Goal: Check status: Check status

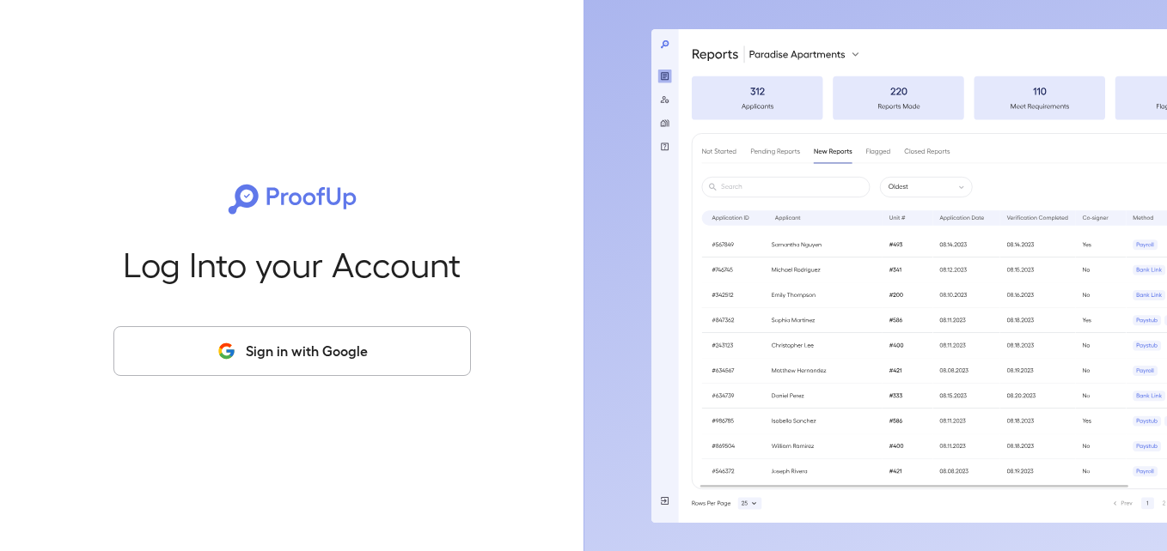
click at [320, 332] on button "Sign in with Google" at bounding box center [291, 351] width 357 height 50
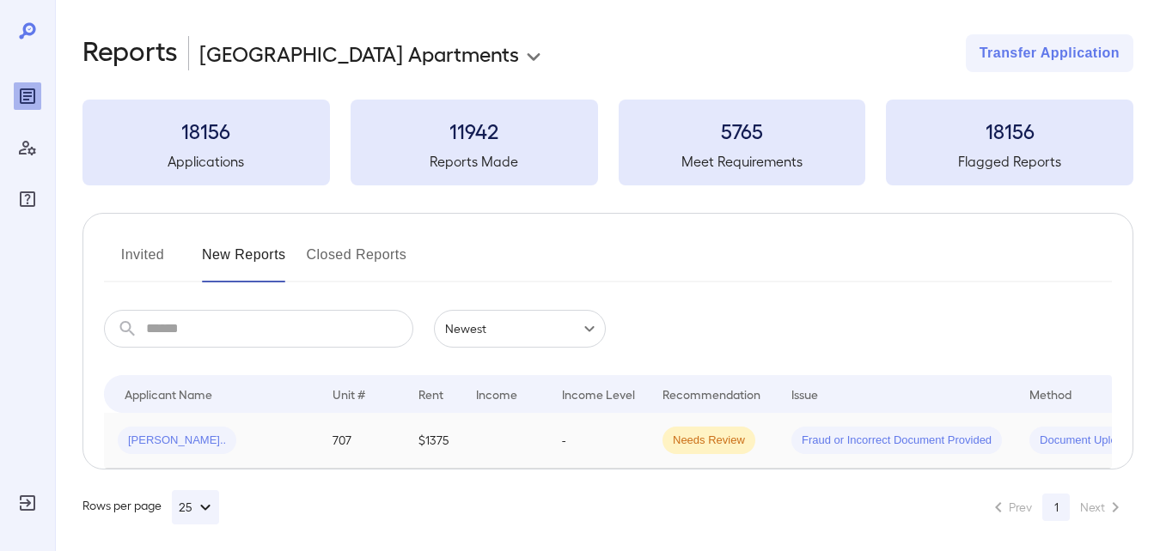
click at [235, 440] on div "[PERSON_NAME].." at bounding box center [211, 440] width 187 height 27
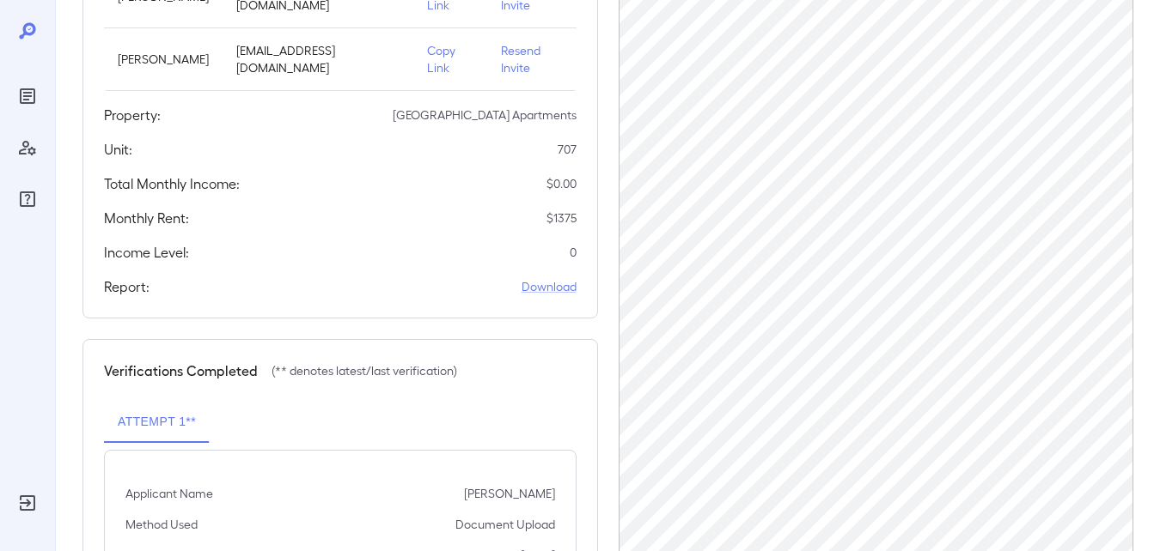
scroll to position [484, 0]
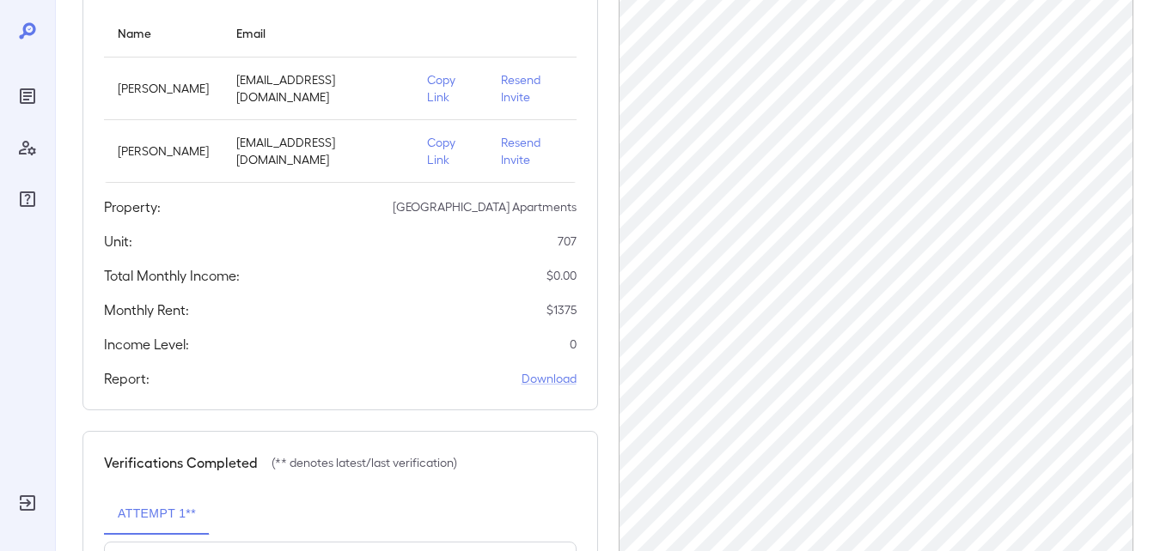
scroll to position [484, 0]
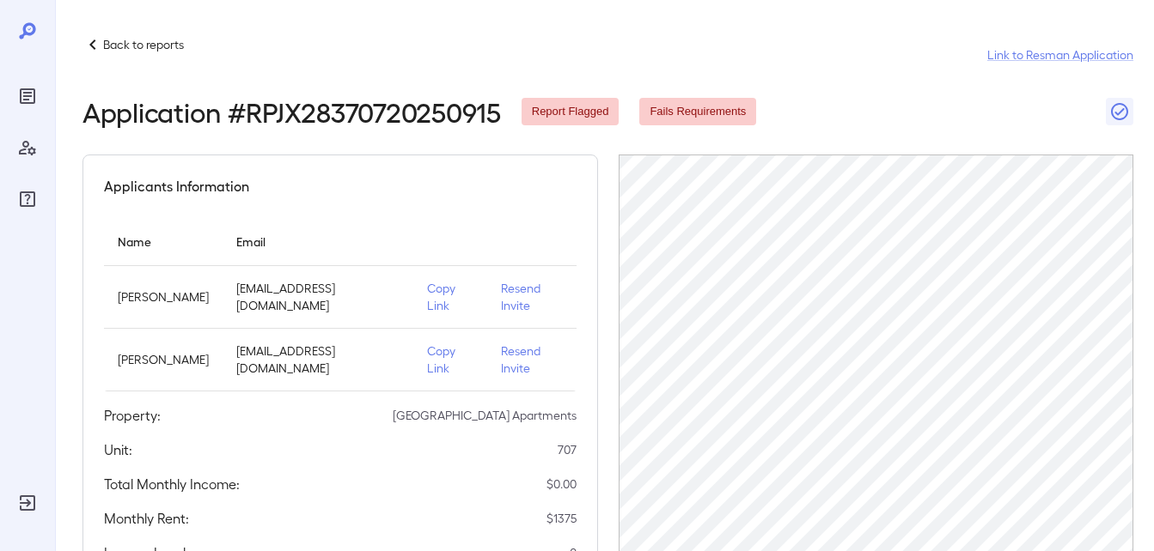
click at [93, 48] on icon at bounding box center [92, 45] width 6 height 10
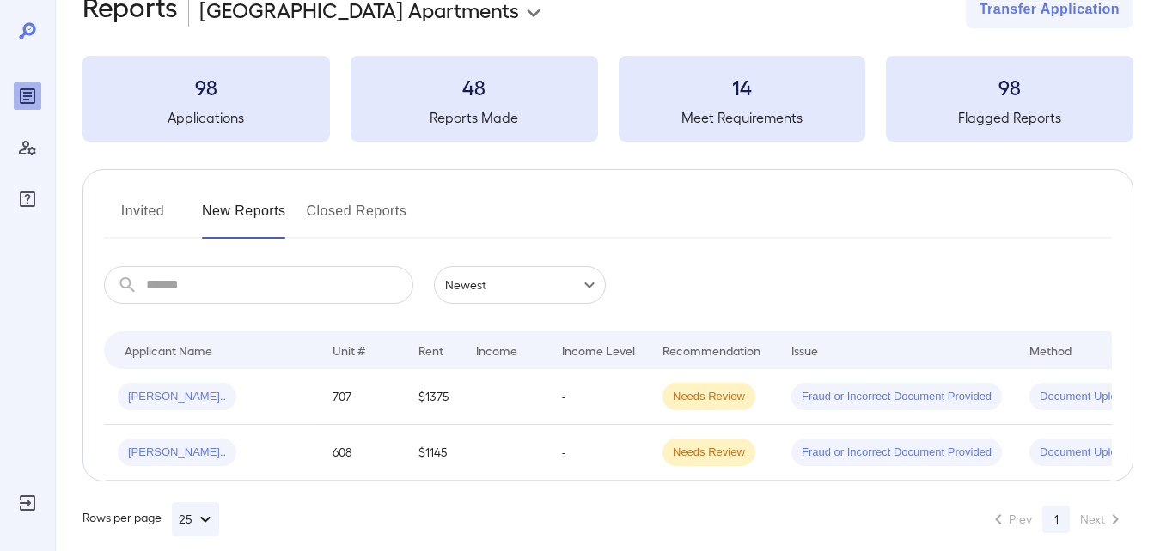
scroll to position [76, 0]
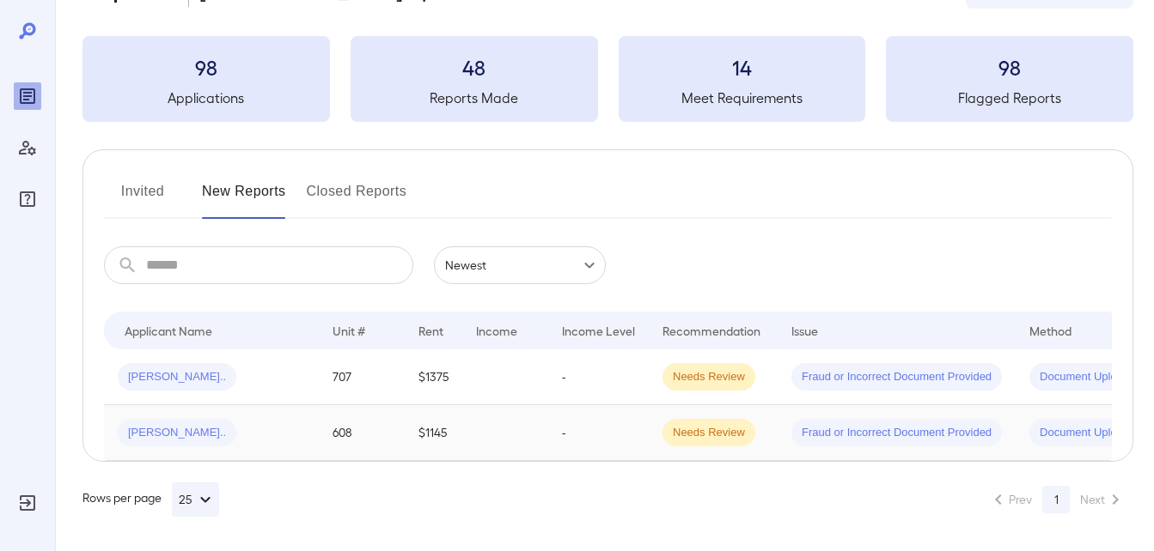
click at [498, 424] on td at bounding box center [505, 433] width 86 height 56
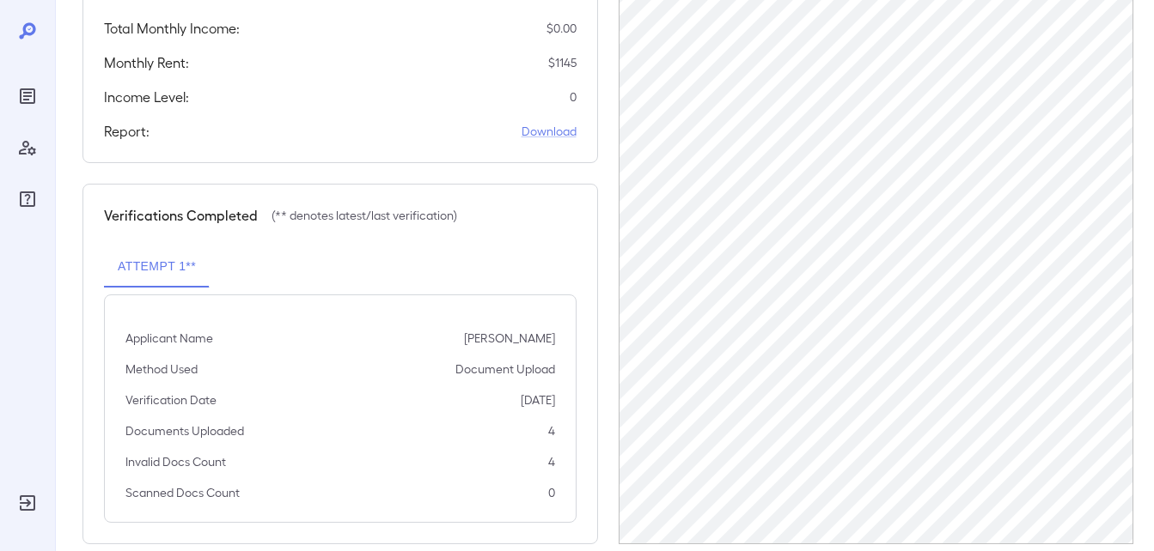
scroll to position [421, 0]
